Goal: Task Accomplishment & Management: Manage account settings

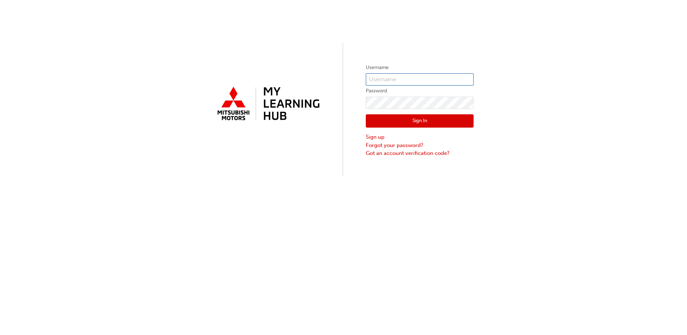
click at [430, 81] on input "text" at bounding box center [420, 79] width 108 height 12
type input "19877"
click at [402, 124] on button "Sign In" at bounding box center [420, 121] width 108 height 14
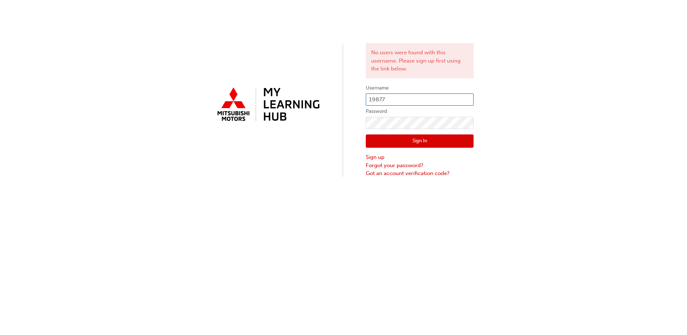
click at [407, 94] on input "19877" at bounding box center [420, 99] width 108 height 12
click at [411, 196] on div "No users were found with this username. Please sign up first using the link bel…" at bounding box center [343, 167] width 687 height 335
click at [393, 103] on input "19877" at bounding box center [420, 99] width 108 height 12
drag, startPoint x: 310, startPoint y: 133, endPoint x: 251, endPoint y: 80, distance: 79.9
click at [251, 80] on div "No users were found with this username. Please sign up first using the link bel…" at bounding box center [343, 88] width 687 height 177
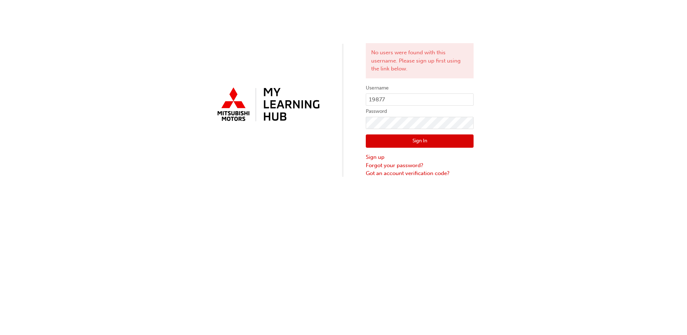
click at [176, 89] on div "No users were found with this username. Please sign up first using the link bel…" at bounding box center [343, 88] width 687 height 177
drag, startPoint x: 203, startPoint y: 78, endPoint x: 305, endPoint y: 132, distance: 115.8
click at [305, 132] on div "No users were found with this username. Please sign up first using the link bel…" at bounding box center [343, 88] width 687 height 177
drag, startPoint x: 305, startPoint y: 132, endPoint x: 221, endPoint y: 156, distance: 87.8
click at [251, 107] on div at bounding box center [267, 110] width 108 height 52
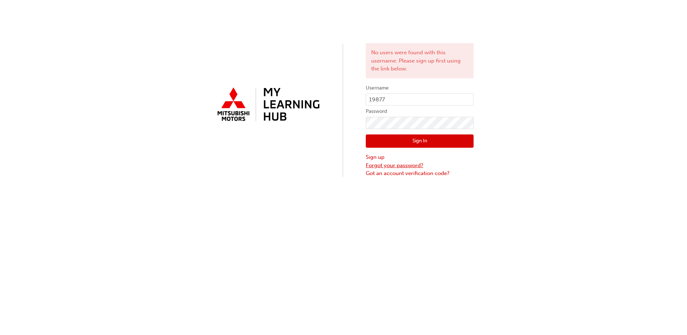
click at [402, 166] on link "Forgot your password?" at bounding box center [420, 165] width 108 height 8
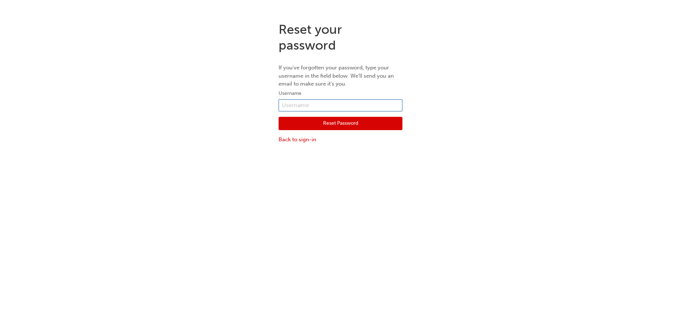
click at [320, 110] on input "text" at bounding box center [341, 105] width 124 height 12
click at [301, 105] on input "text" at bounding box center [341, 105] width 124 height 12
drag, startPoint x: 301, startPoint y: 91, endPoint x: 289, endPoint y: 86, distance: 12.9
click at [289, 86] on div "Reset your password If you've forgotten your password, type your username in th…" at bounding box center [340, 82] width 135 height 133
drag, startPoint x: 289, startPoint y: 86, endPoint x: 280, endPoint y: 69, distance: 19.3
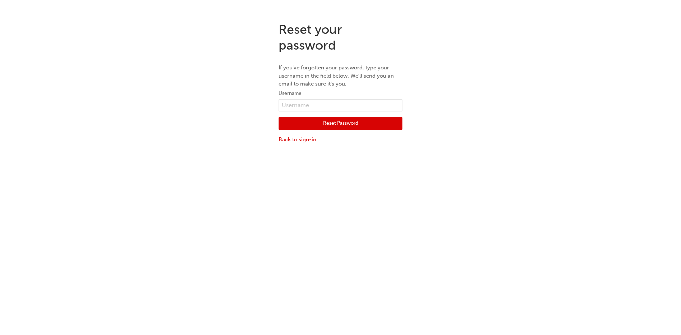
click at [280, 69] on p "If you've forgotten your password, type your username in the field below. We'll…" at bounding box center [341, 76] width 124 height 24
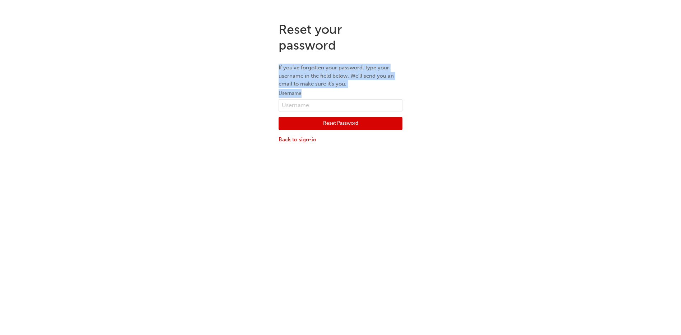
drag, startPoint x: 279, startPoint y: 66, endPoint x: 314, endPoint y: 91, distance: 42.7
click at [314, 91] on div "Reset your password If you've forgotten your password, type your username in th…" at bounding box center [340, 82] width 135 height 133
click at [314, 91] on label "Username" at bounding box center [341, 93] width 124 height 9
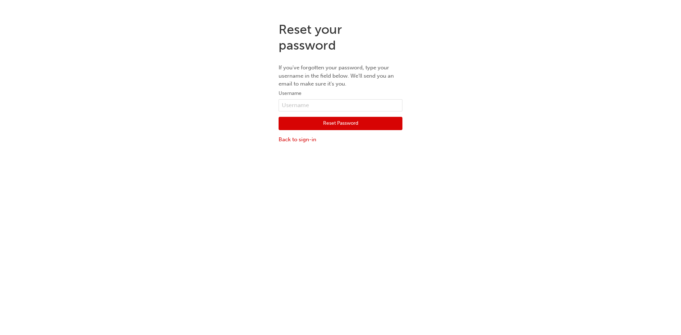
click at [327, 112] on div "Reset Password Back to sign-in" at bounding box center [341, 127] width 124 height 32
click at [327, 106] on input "text" at bounding box center [341, 105] width 124 height 12
click at [227, 153] on div "Reset your password If you've forgotten your password, type your username in th…" at bounding box center [340, 183] width 681 height 335
click at [317, 108] on input "text" at bounding box center [341, 105] width 124 height 12
type input "[EMAIL_ADDRESS][DOMAIN_NAME]"
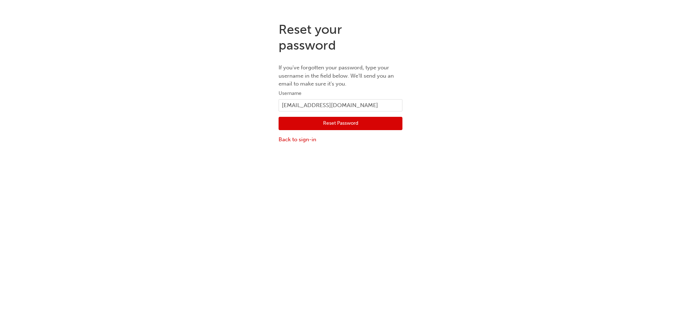
click at [321, 125] on button "Reset Password" at bounding box center [341, 124] width 124 height 14
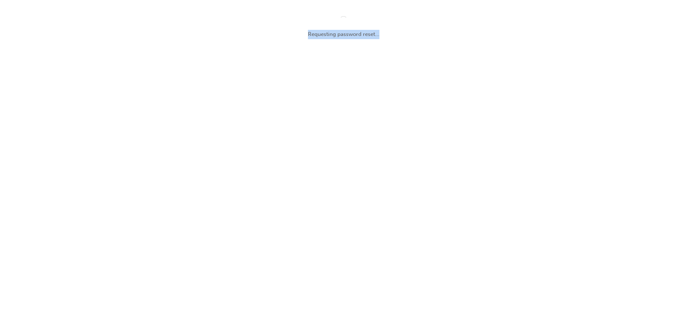
drag, startPoint x: 370, startPoint y: 34, endPoint x: 278, endPoint y: 29, distance: 91.7
click at [278, 29] on div "Requesting password reset..." at bounding box center [343, 27] width 687 height 55
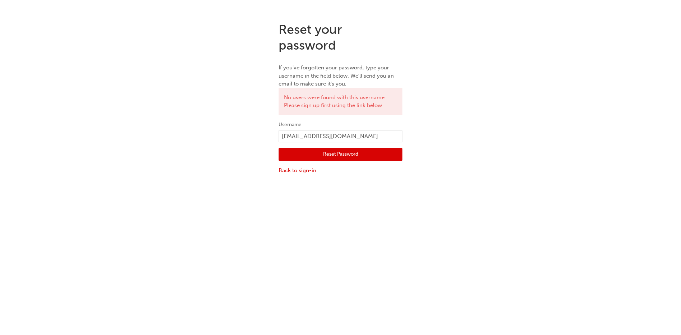
drag, startPoint x: 278, startPoint y: 29, endPoint x: 260, endPoint y: 31, distance: 17.7
click at [260, 31] on div "Reset your password If you've forgotten your password, type your username in th…" at bounding box center [340, 98] width 681 height 164
click at [291, 135] on input "[EMAIL_ADDRESS][DOMAIN_NAME]" at bounding box center [341, 136] width 124 height 12
drag, startPoint x: 387, startPoint y: 135, endPoint x: 328, endPoint y: 136, distance: 58.9
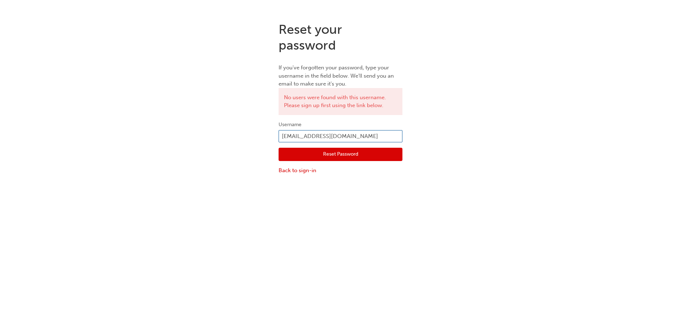
click at [326, 136] on input "[EMAIL_ADDRESS][DOMAIN_NAME]" at bounding box center [341, 136] width 124 height 12
drag, startPoint x: 390, startPoint y: 136, endPoint x: 277, endPoint y: 132, distance: 113.2
click at [277, 132] on div "Reset your password If you've forgotten your password, type your username in th…" at bounding box center [340, 98] width 135 height 164
click at [171, 253] on div "Reset your password If you've forgotten your password, type your username in th…" at bounding box center [340, 183] width 681 height 335
drag, startPoint x: 393, startPoint y: 141, endPoint x: 217, endPoint y: 148, distance: 175.4
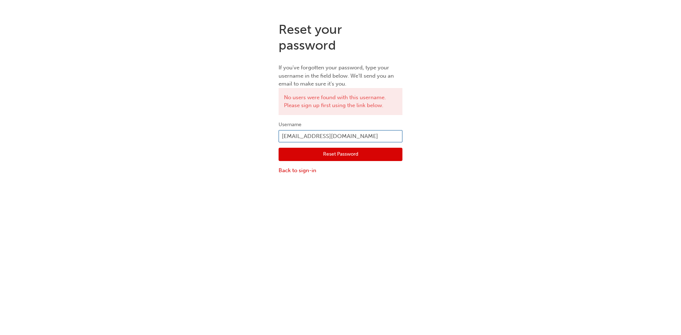
click at [227, 147] on div "Reset your password If you've forgotten your password, type your username in th…" at bounding box center [340, 98] width 681 height 164
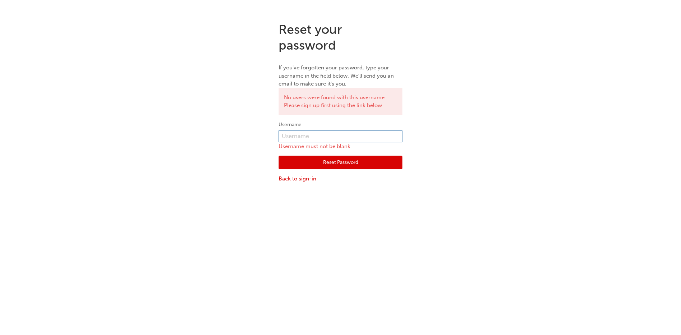
click at [297, 140] on input "text" at bounding box center [341, 136] width 124 height 12
drag, startPoint x: 242, startPoint y: 184, endPoint x: 260, endPoint y: 166, distance: 25.9
click at [242, 184] on div "Reset your password If you've forgotten your password, type your username in th…" at bounding box center [340, 102] width 681 height 172
click at [300, 137] on input "text" at bounding box center [341, 136] width 124 height 12
click at [451, 20] on div "Reset your password If you've forgotten your password, type your username in th…" at bounding box center [340, 102] width 681 height 172
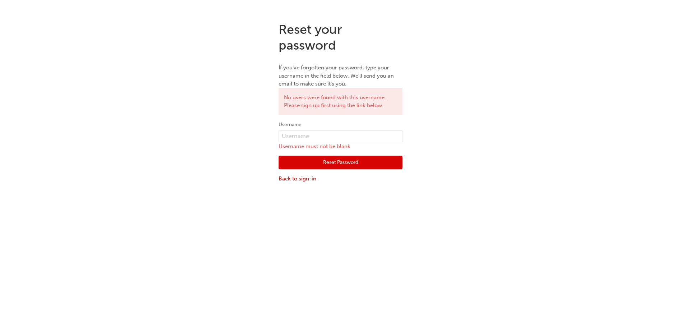
click at [307, 178] on link "Back to sign-in" at bounding box center [341, 179] width 124 height 8
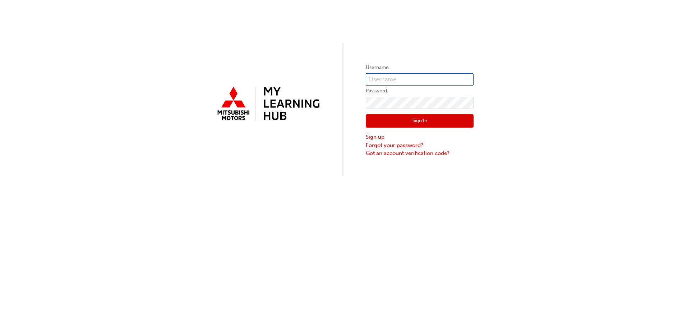
type input "19877"
click at [389, 80] on input "19877" at bounding box center [420, 79] width 108 height 12
drag, startPoint x: 389, startPoint y: 80, endPoint x: 520, endPoint y: 94, distance: 132.5
click at [516, 92] on div "Username 19877 Password Sign In Sign up Forgot your password? Got an account ve…" at bounding box center [343, 88] width 687 height 176
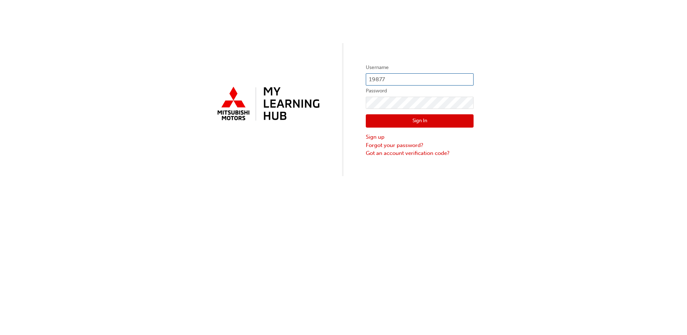
click at [389, 80] on input "19877" at bounding box center [420, 79] width 108 height 12
click at [371, 123] on button "Sign In" at bounding box center [420, 121] width 108 height 14
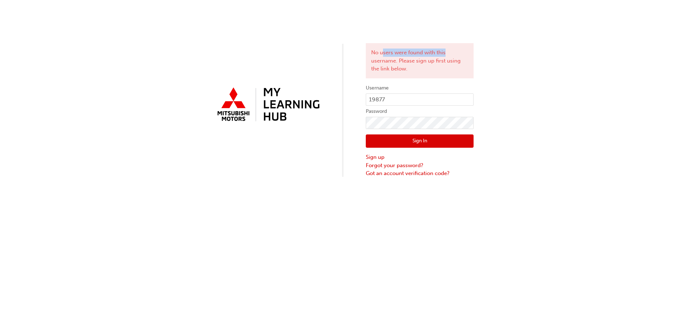
drag, startPoint x: 383, startPoint y: 51, endPoint x: 448, endPoint y: 55, distance: 65.1
click at [448, 55] on div "No users were found with this username. Please sign up first using the link bel…" at bounding box center [420, 60] width 108 height 35
drag, startPoint x: 448, startPoint y: 55, endPoint x: 414, endPoint y: 61, distance: 34.7
click at [418, 61] on div "No users were found with this username. Please sign up first using the link bel…" at bounding box center [420, 60] width 108 height 35
drag, startPoint x: 389, startPoint y: 56, endPoint x: 410, endPoint y: 61, distance: 20.9
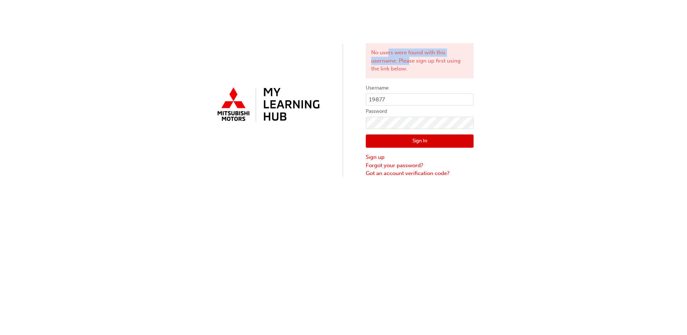
click at [410, 61] on div "No users were found with this username. Please sign up first using the link bel…" at bounding box center [420, 60] width 108 height 35
click at [391, 95] on input "19877" at bounding box center [420, 99] width 108 height 12
drag, startPoint x: 368, startPoint y: 55, endPoint x: 423, endPoint y: 70, distance: 56.1
click at [423, 70] on div "No users were found with this username. Please sign up first using the link bel…" at bounding box center [420, 60] width 108 height 35
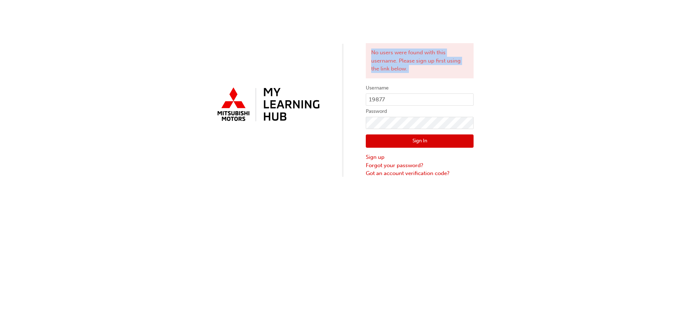
drag, startPoint x: 422, startPoint y: 70, endPoint x: 366, endPoint y: 48, distance: 60.4
click at [366, 48] on div "No users were found with this username. Please sign up first using the link bel…" at bounding box center [420, 60] width 108 height 35
drag, startPoint x: 366, startPoint y: 48, endPoint x: 371, endPoint y: 52, distance: 6.0
click at [371, 52] on div "No users were found with this username. Please sign up first using the link bel…" at bounding box center [420, 60] width 108 height 35
drag, startPoint x: 371, startPoint y: 52, endPoint x: 412, endPoint y: 70, distance: 44.9
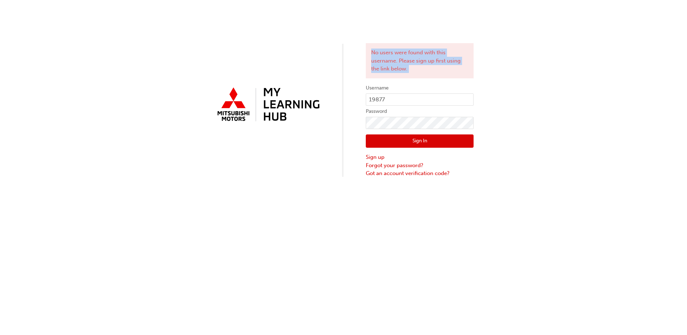
click at [412, 70] on div "No users were found with this username. Please sign up first using the link bel…" at bounding box center [420, 60] width 108 height 35
